Goal: Complete application form

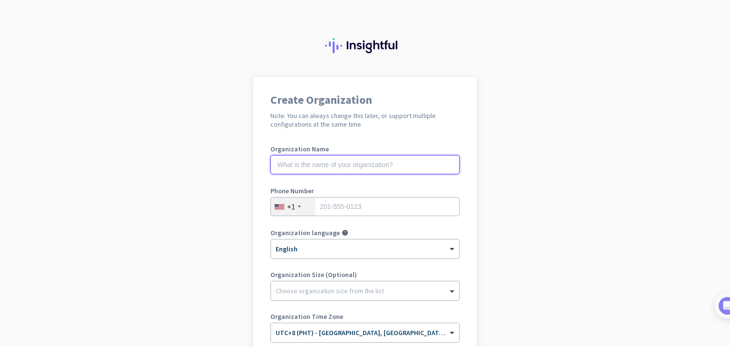
click at [348, 166] on input "text" at bounding box center [365, 164] width 189 height 19
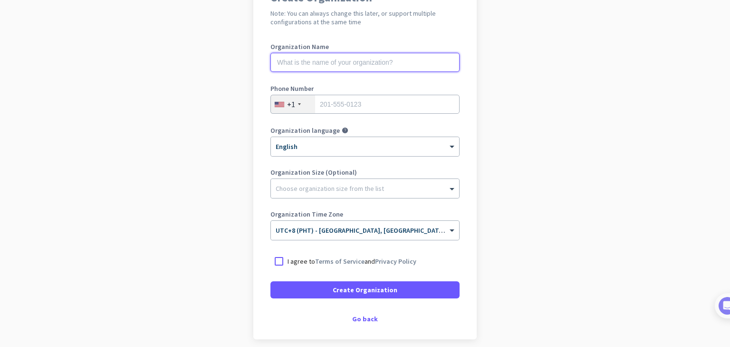
scroll to position [94, 0]
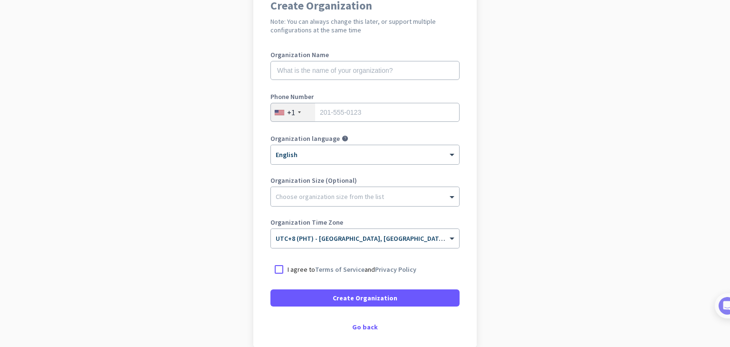
click at [308, 114] on div "+1" at bounding box center [293, 112] width 44 height 18
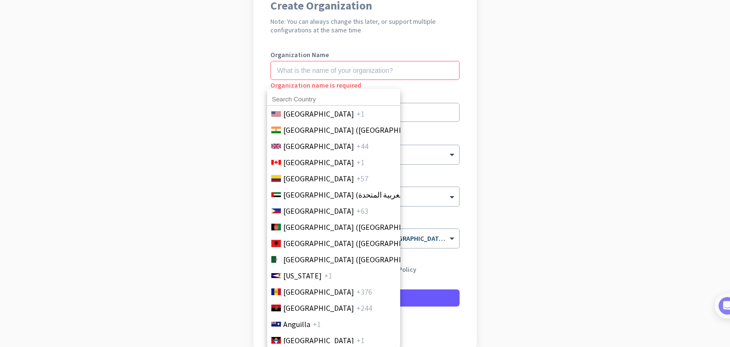
click at [509, 114] on div at bounding box center [365, 173] width 730 height 347
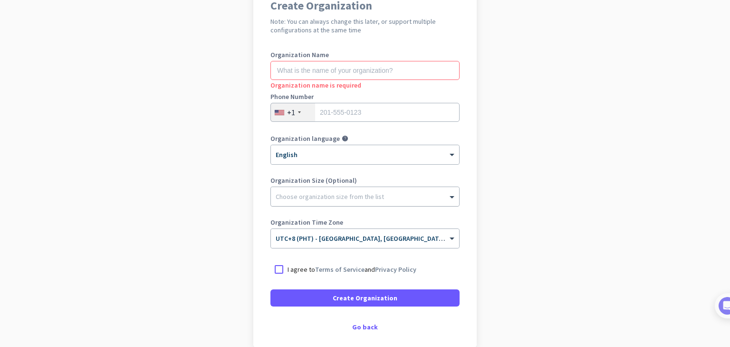
click at [398, 201] on div "Choose organization size from the list" at bounding box center [365, 196] width 188 height 19
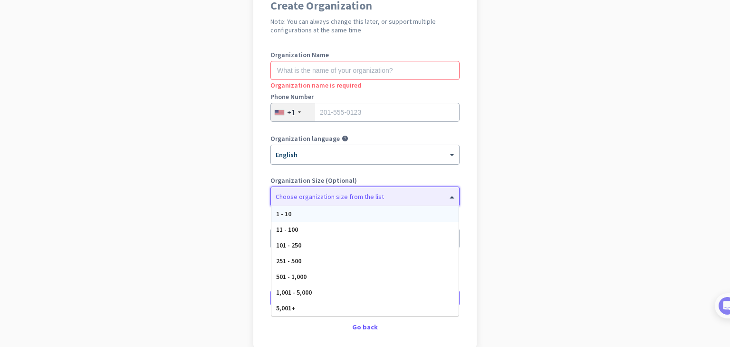
click at [422, 173] on div "Organization Name Organization name is required Phone Number +1 Organization la…" at bounding box center [365, 153] width 189 height 205
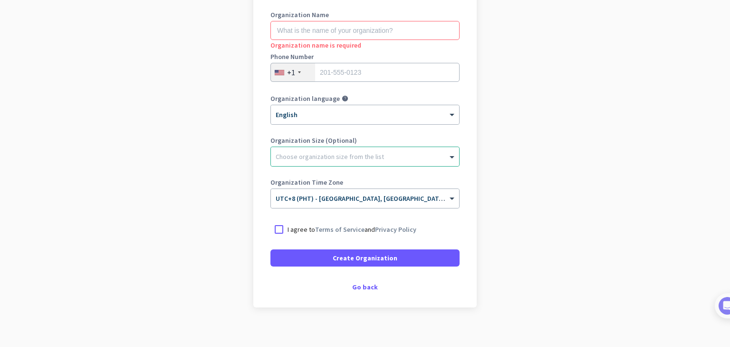
scroll to position [142, 0]
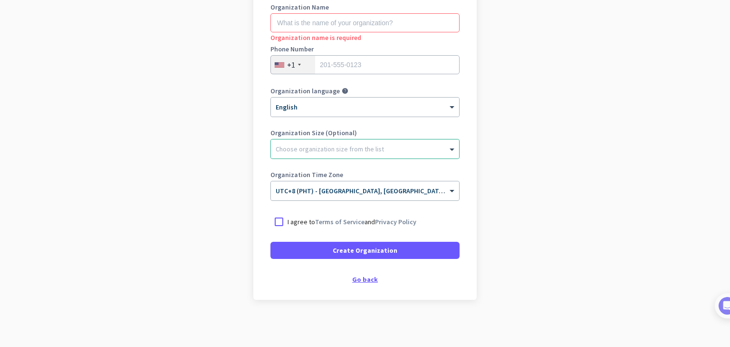
click at [370, 280] on div "Go back" at bounding box center [365, 279] width 189 height 7
